Goal: Information Seeking & Learning: Find specific fact

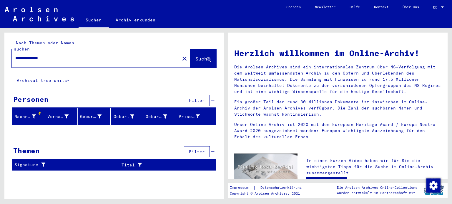
drag, startPoint x: 39, startPoint y: 49, endPoint x: 75, endPoint y: 54, distance: 35.9
click at [75, 55] on input "**********" at bounding box center [93, 58] width 157 height 6
type input "*********"
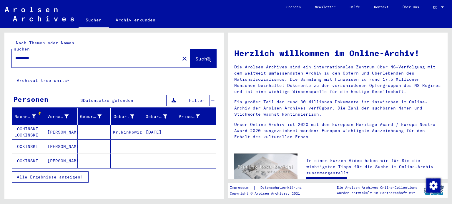
drag, startPoint x: 32, startPoint y: 53, endPoint x: 25, endPoint y: 52, distance: 7.4
click at [25, 55] on input "*********" at bounding box center [93, 58] width 157 height 6
click at [181, 55] on mat-icon "close" at bounding box center [184, 58] width 7 height 7
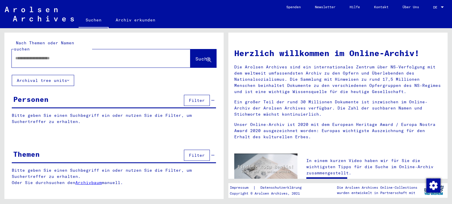
click at [142, 55] on input "text" at bounding box center [93, 58] width 157 height 6
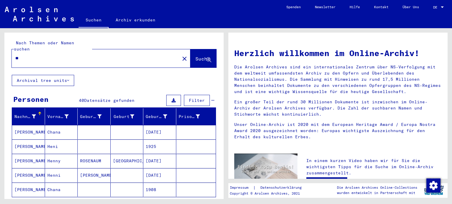
type input "*"
drag, startPoint x: 28, startPoint y: 51, endPoint x: 62, endPoint y: 51, distance: 34.1
click at [62, 55] on input "**********" at bounding box center [93, 58] width 157 height 6
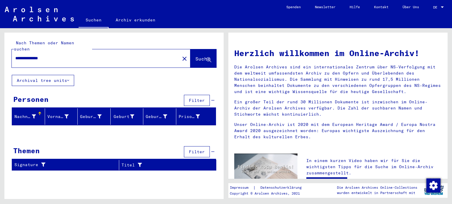
drag, startPoint x: 44, startPoint y: 51, endPoint x: 5, endPoint y: 53, distance: 38.6
click at [5, 53] on div "**********" at bounding box center [113, 54] width 219 height 42
type input "**********"
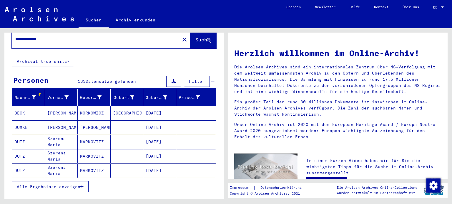
scroll to position [29, 0]
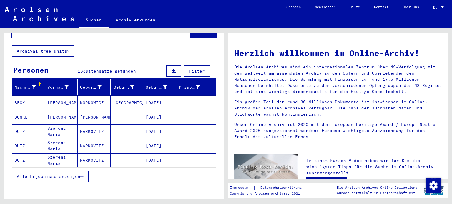
click at [57, 174] on span "Alle Ergebnisse anzeigen" at bounding box center [49, 176] width 64 height 5
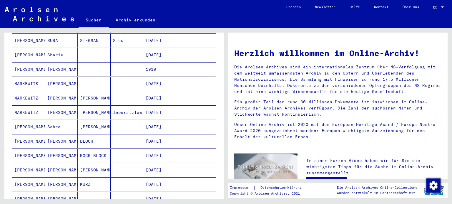
scroll to position [294, 0]
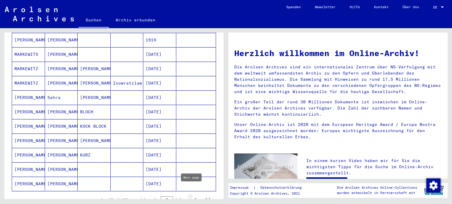
click at [192, 196] on icon "Next page" at bounding box center [196, 200] width 8 height 8
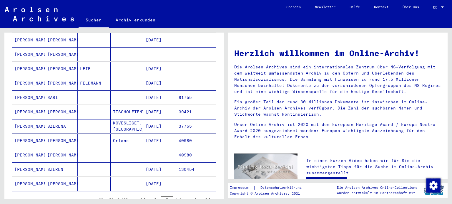
click at [29, 177] on mat-cell "[PERSON_NAME]" at bounding box center [28, 184] width 33 height 14
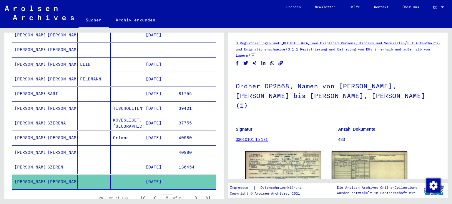
scroll to position [415, 0]
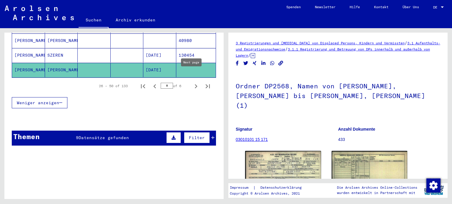
click at [195, 84] on icon "Next page" at bounding box center [196, 86] width 3 height 4
type input "*"
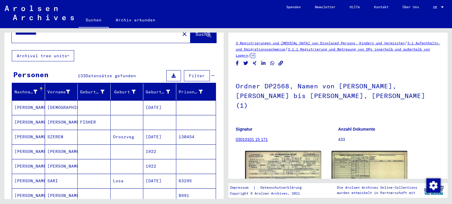
scroll to position [0, 0]
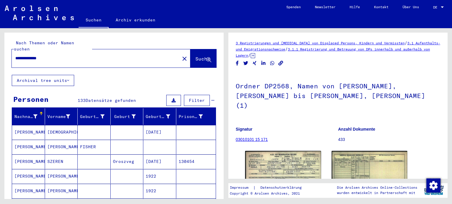
drag, startPoint x: 60, startPoint y: 51, endPoint x: 5, endPoint y: 52, distance: 55.0
click at [5, 52] on div "**********" at bounding box center [113, 54] width 219 height 42
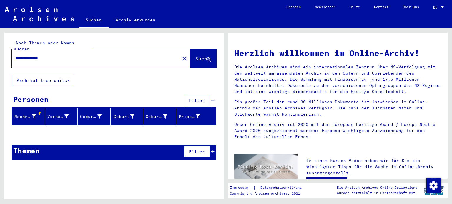
drag, startPoint x: 64, startPoint y: 54, endPoint x: 41, endPoint y: 55, distance: 23.2
click at [41, 55] on input "**********" at bounding box center [93, 58] width 157 height 6
drag, startPoint x: 61, startPoint y: 49, endPoint x: 0, endPoint y: 56, distance: 61.3
click at [0, 56] on div "**********" at bounding box center [113, 113] width 226 height 171
type input "**********"
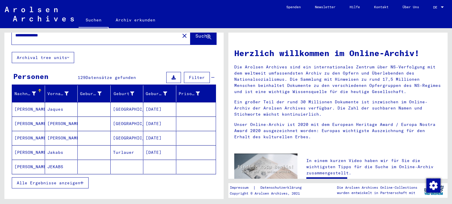
scroll to position [29, 0]
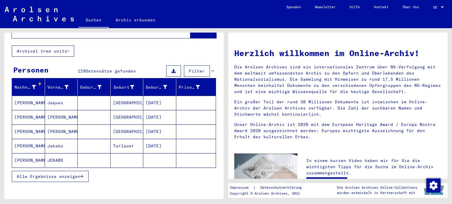
click at [53, 174] on span "Alle Ergebnisse anzeigen" at bounding box center [49, 176] width 64 height 5
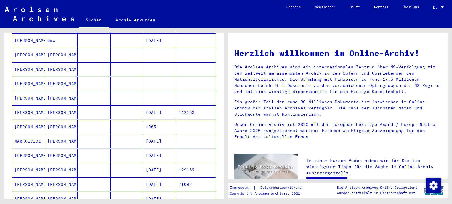
scroll to position [323, 0]
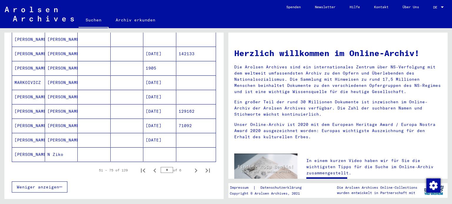
drag, startPoint x: 159, startPoint y: 161, endPoint x: 162, endPoint y: 161, distance: 3.3
click at [162, 167] on input "*" at bounding box center [167, 170] width 12 height 6
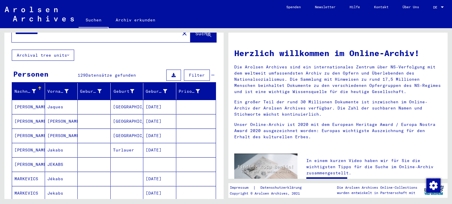
scroll to position [0, 0]
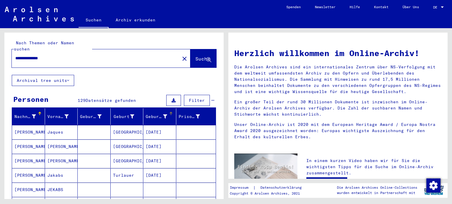
click at [156, 114] on div "Geburtsdatum" at bounding box center [156, 117] width 21 height 6
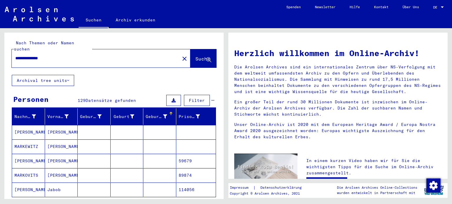
scroll to position [118, 0]
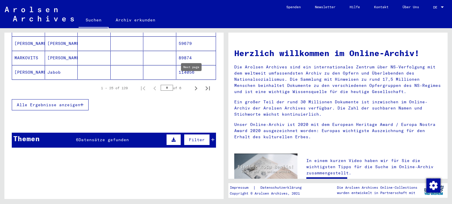
click at [192, 84] on icon "Next page" at bounding box center [196, 88] width 8 height 8
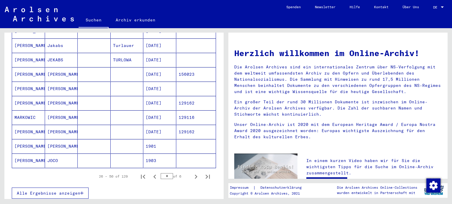
scroll to position [323, 0]
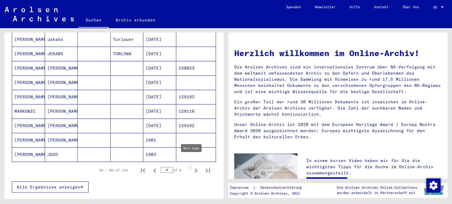
click at [192, 167] on icon "Next page" at bounding box center [196, 171] width 8 height 8
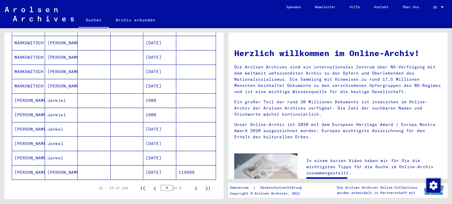
scroll to position [353, 0]
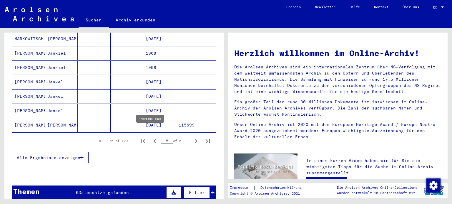
click at [153, 139] on icon "Previous page" at bounding box center [154, 141] width 3 height 4
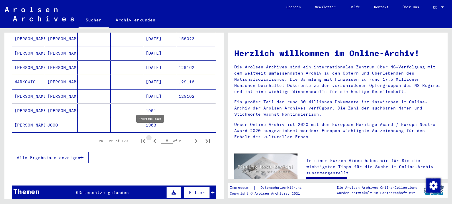
click at [153, 139] on icon "Previous page" at bounding box center [154, 141] width 3 height 4
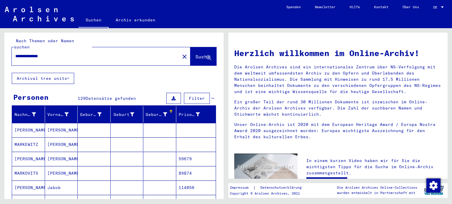
scroll to position [0, 0]
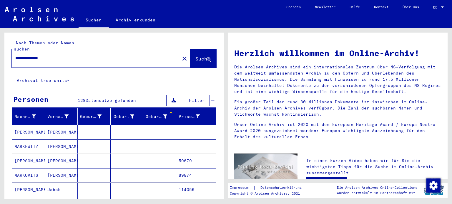
click at [16, 155] on mat-cell "[PERSON_NAME]" at bounding box center [28, 161] width 33 height 14
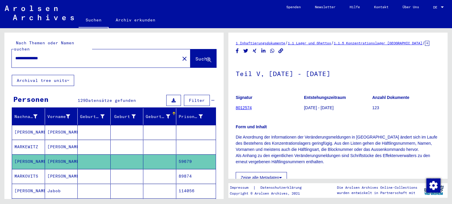
scroll to position [118, 0]
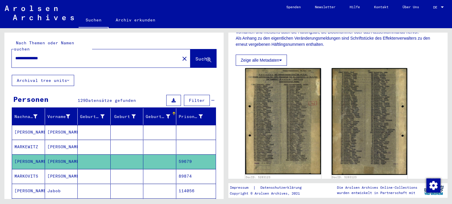
click at [26, 169] on icon at bounding box center [24, 181] width 15 height 24
click at [56, 169] on mat-cell "[PERSON_NAME]" at bounding box center [61, 176] width 33 height 14
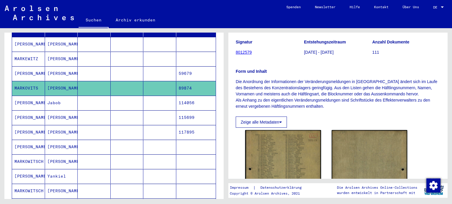
scroll to position [118, 0]
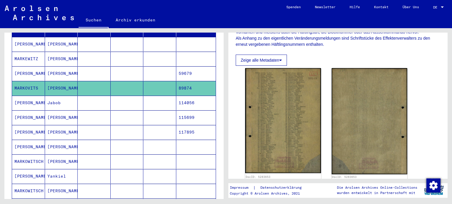
click at [61, 96] on mat-cell "Jabob" at bounding box center [61, 103] width 33 height 14
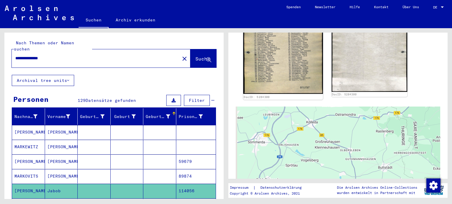
scroll to position [147, 0]
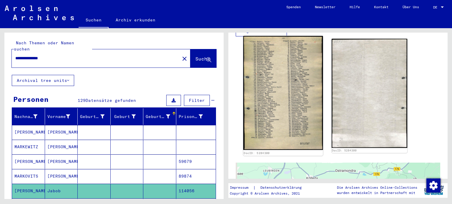
click at [279, 76] on img at bounding box center [282, 93] width 79 height 114
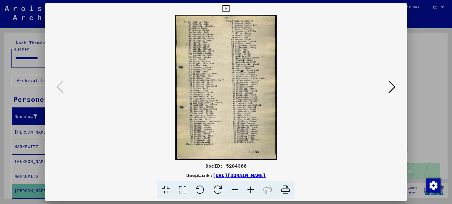
click at [252, 189] on icon at bounding box center [251, 190] width 16 height 18
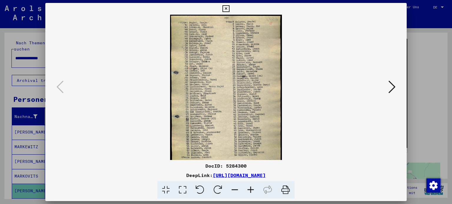
click at [252, 189] on icon at bounding box center [251, 190] width 16 height 18
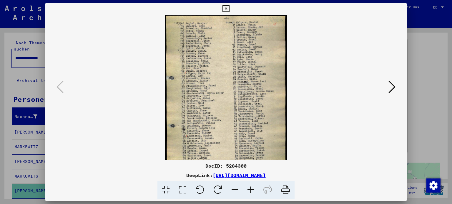
click at [252, 189] on icon at bounding box center [251, 190] width 16 height 18
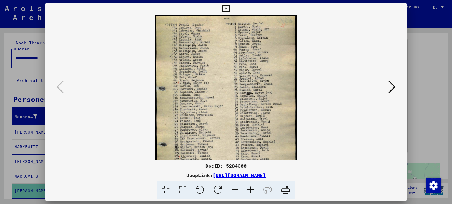
click at [252, 189] on icon at bounding box center [251, 190] width 16 height 18
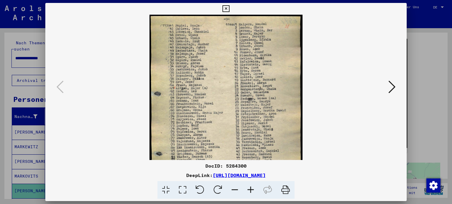
click at [252, 189] on icon at bounding box center [251, 190] width 16 height 18
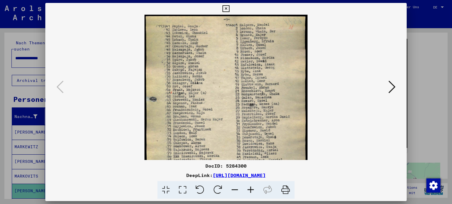
click at [224, 8] on icon at bounding box center [225, 8] width 7 height 7
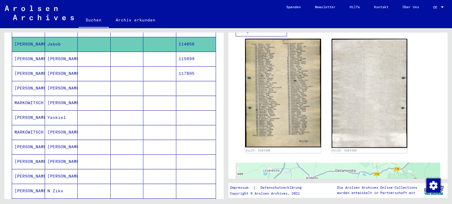
click at [34, 142] on mat-cell "[PERSON_NAME]" at bounding box center [28, 147] width 33 height 14
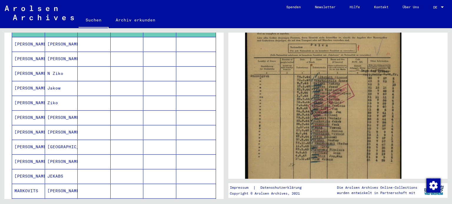
scroll to position [323, 0]
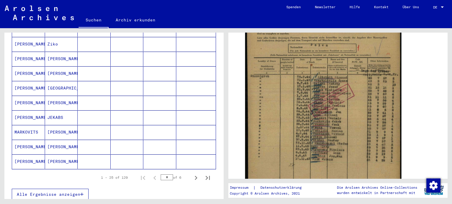
click at [59, 155] on mat-cell "[PERSON_NAME]" at bounding box center [61, 162] width 33 height 14
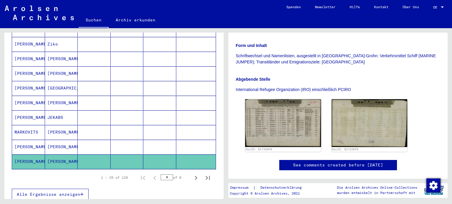
scroll to position [118, 0]
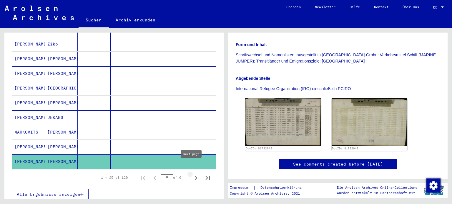
click at [193, 174] on icon "Next page" at bounding box center [196, 178] width 8 height 8
type input "*"
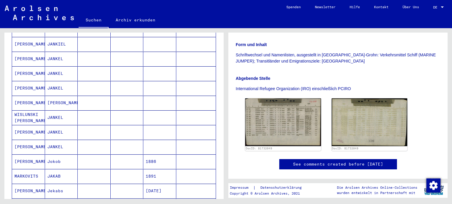
scroll to position [176, 0]
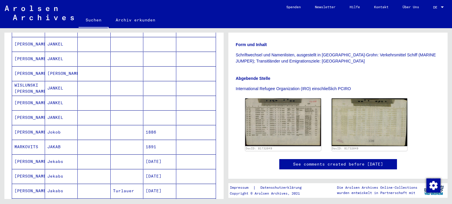
click at [58, 125] on mat-cell "Jokob" at bounding box center [61, 132] width 33 height 14
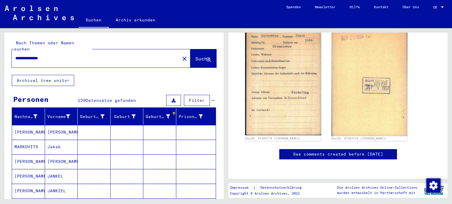
drag, startPoint x: 102, startPoint y: 56, endPoint x: 0, endPoint y: 60, distance: 101.8
click at [0, 60] on div "**********" at bounding box center [113, 113] width 226 height 171
click at [181, 55] on mat-icon "close" at bounding box center [184, 58] width 7 height 7
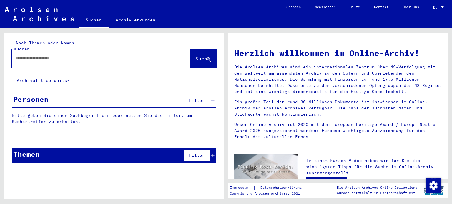
click at [124, 55] on input "text" at bounding box center [93, 58] width 157 height 6
type input "**********"
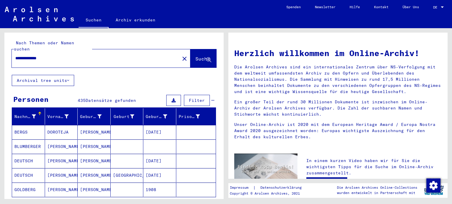
scroll to position [29, 0]
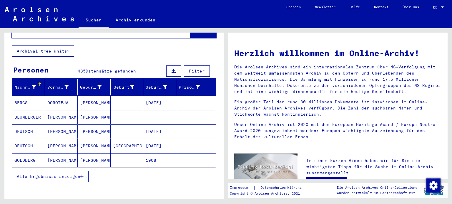
click at [72, 174] on span "Alle Ergebnisse anzeigen" at bounding box center [49, 176] width 64 height 5
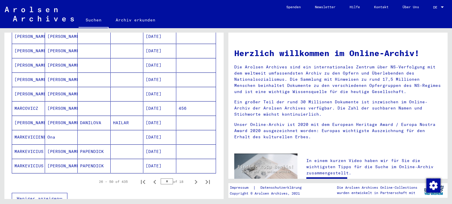
scroll to position [323, 0]
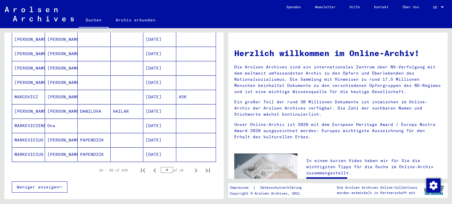
click at [192, 167] on icon "Next page" at bounding box center [196, 171] width 8 height 8
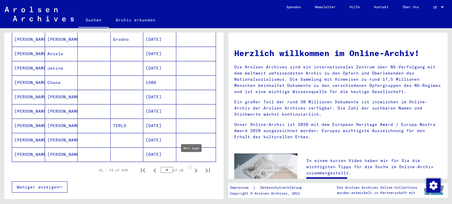
type input "*"
